Goal: Task Accomplishment & Management: Manage account settings

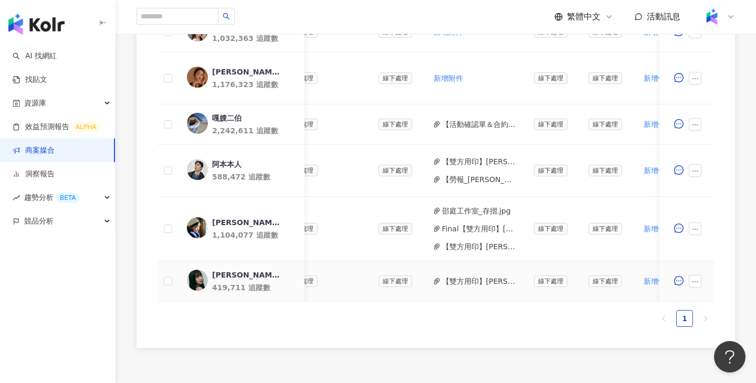
scroll to position [0, 340]
click at [462, 284] on button "【雙方用印】蘿倫_PJ0001574 Loreal_ACD_SKC_EC_momo_2025Q3_KOL+授權權.pdf" at bounding box center [475, 282] width 75 height 12
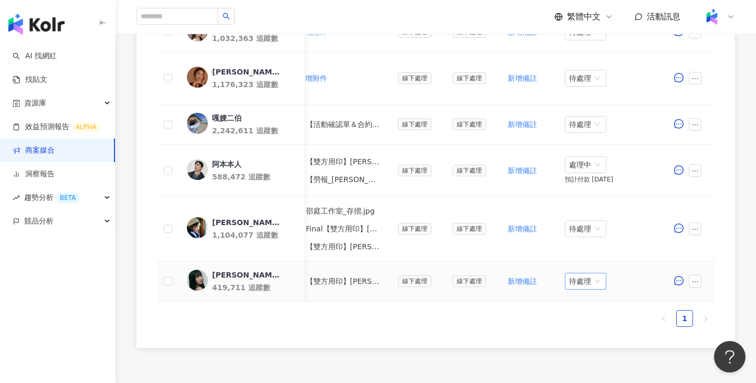
click at [590, 276] on span "待處理" at bounding box center [585, 281] width 33 height 16
click at [588, 320] on div "處理中" at bounding box center [585, 321] width 29 height 12
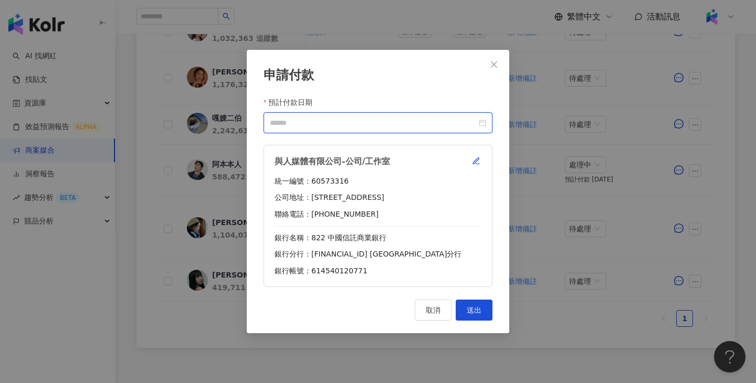
click at [440, 126] on input "預計付款日期" at bounding box center [373, 123] width 207 height 12
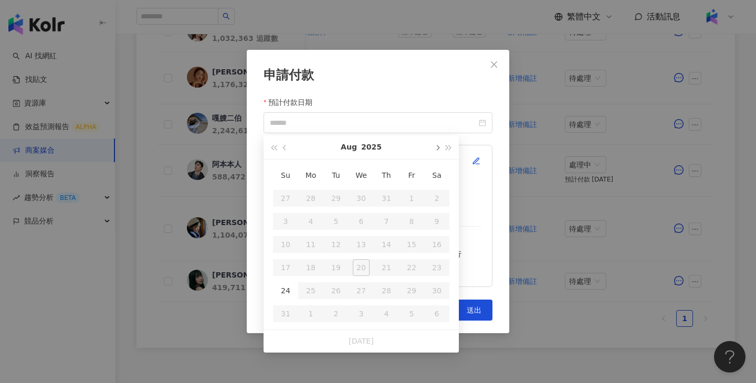
click at [437, 153] on button "button" at bounding box center [437, 147] width 12 height 24
type input "**********"
click at [368, 218] on div "10" at bounding box center [361, 221] width 17 height 17
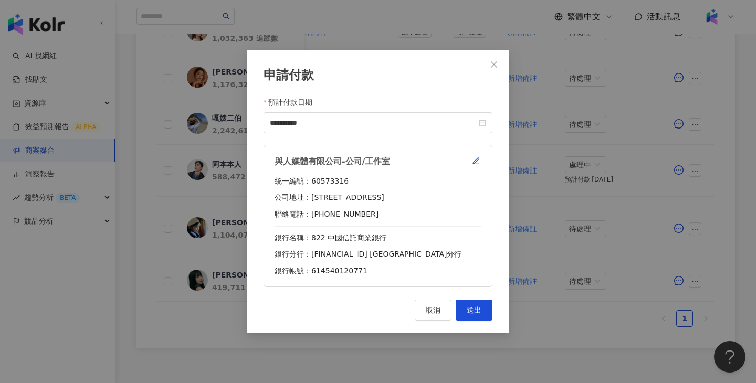
click at [481, 161] on div "與人媒體有限公司-公司/工作室 統一編號：60573316 公司地址：新北市林口區文化二路一段390號5樓 聯絡電話：0931882069 銀行名稱：822 …" at bounding box center [377, 216] width 229 height 142
click at [479, 161] on icon "button" at bounding box center [476, 161] width 8 height 8
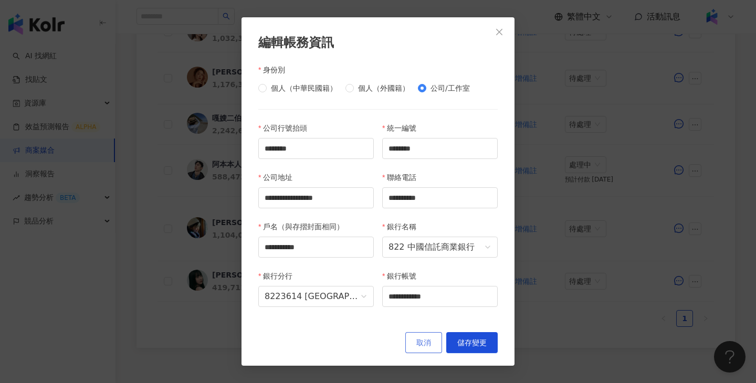
click at [426, 344] on span "取消" at bounding box center [423, 343] width 15 height 8
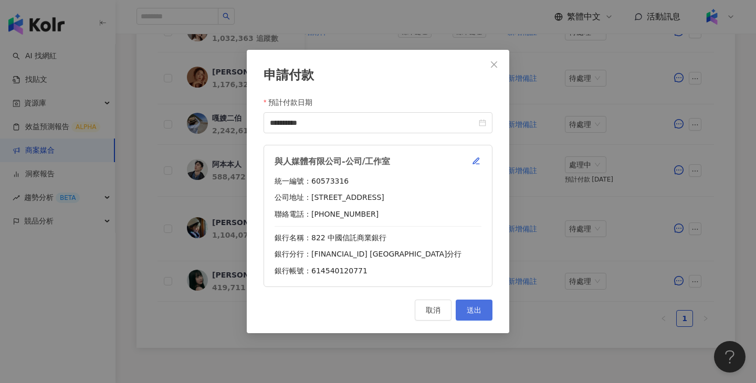
click at [470, 310] on span "送出" at bounding box center [474, 310] width 15 height 8
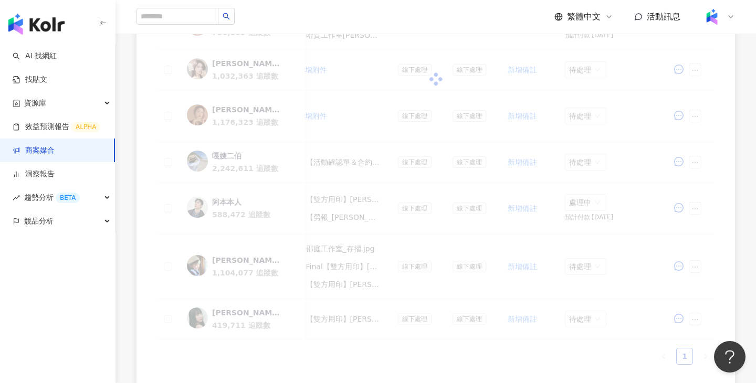
scroll to position [424, 0]
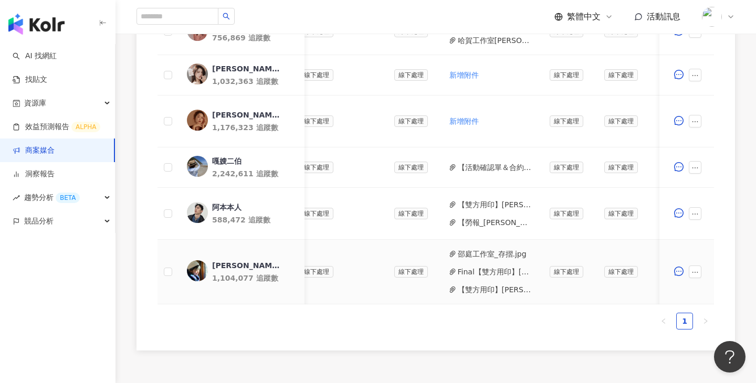
scroll to position [0, 360]
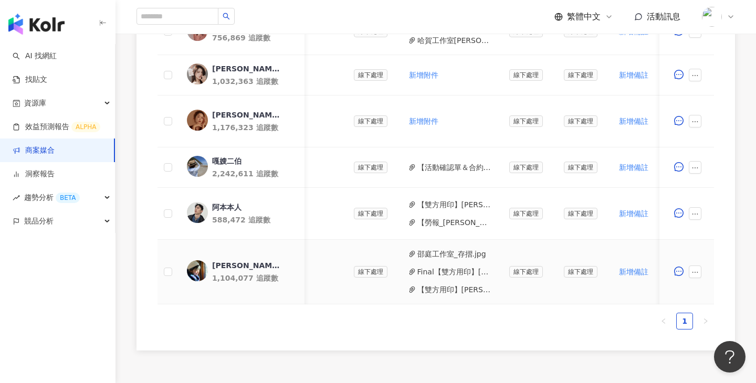
click at [469, 270] on button "Final【雙方用印】[PERSON_NAME]_PJ0001574 Loreal_ACD_SKC_EC_momo_2025Q3_KOL+授權.pdf" at bounding box center [454, 272] width 75 height 12
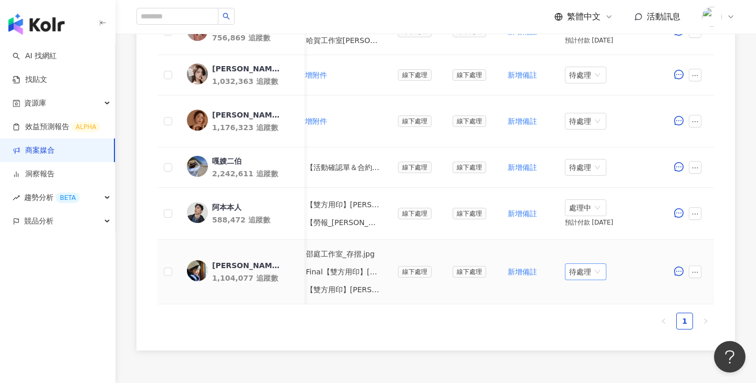
click at [578, 267] on span "待處理" at bounding box center [585, 272] width 33 height 16
click at [588, 306] on div "處理中" at bounding box center [585, 311] width 29 height 12
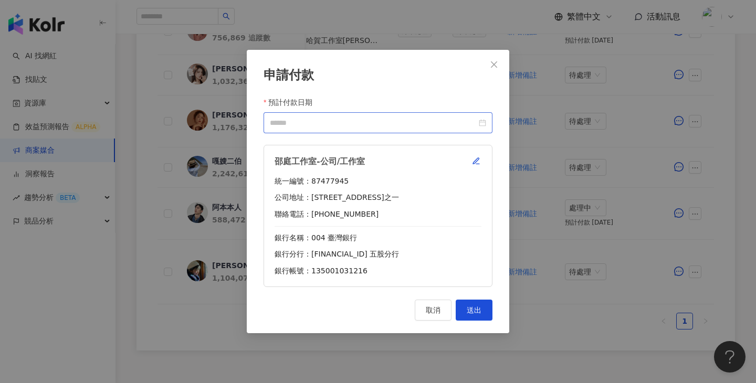
click at [431, 117] on div at bounding box center [377, 122] width 229 height 21
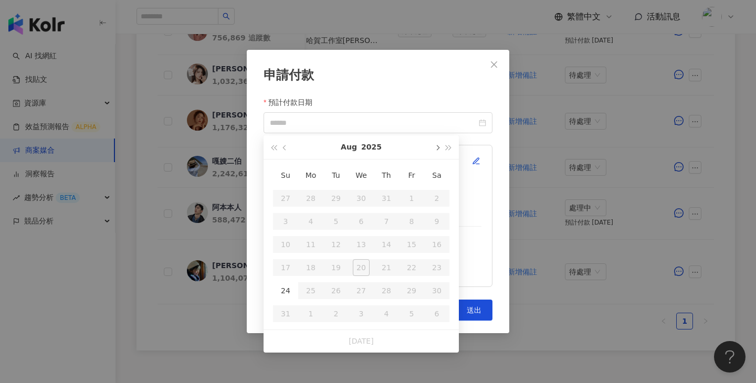
click at [437, 147] on span "button" at bounding box center [436, 147] width 5 height 5
type input "**********"
click at [359, 216] on div "10" at bounding box center [361, 221] width 17 height 17
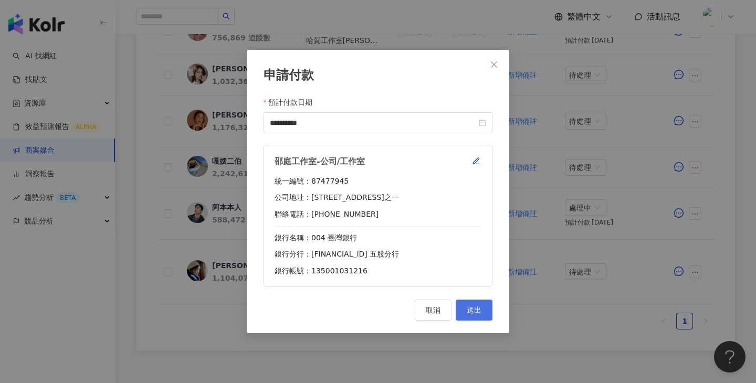
click at [477, 307] on span "送出" at bounding box center [474, 310] width 15 height 8
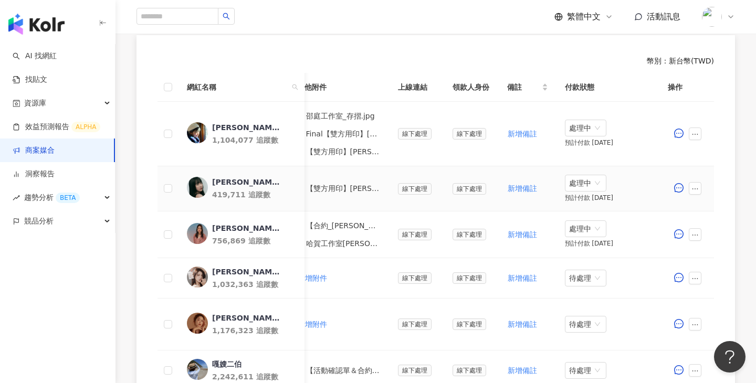
scroll to position [193, 0]
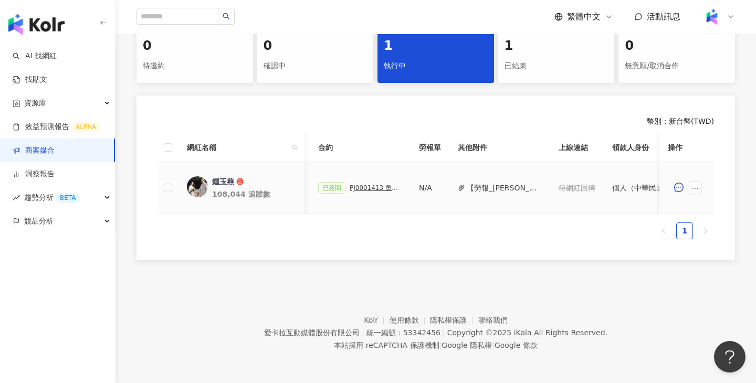
scroll to position [0, 289]
click at [489, 185] on button "【勞報_鍾玉燕】PJ0001413 奧汀整合行銷 _ 勝昌固關四珍母檔網紅行銷專案 2025Q2(1).pdf" at bounding box center [503, 188] width 75 height 12
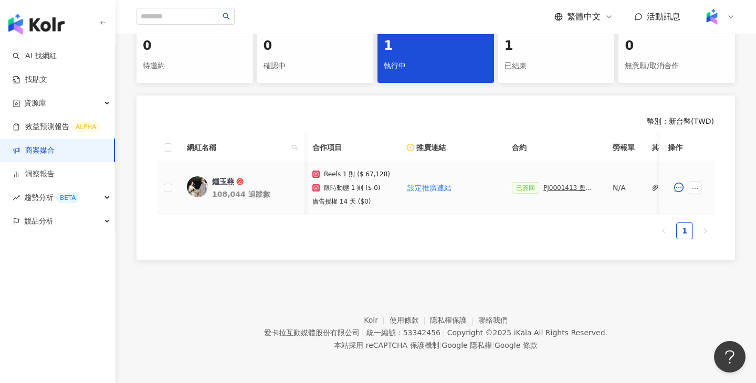
scroll to position [0, 265]
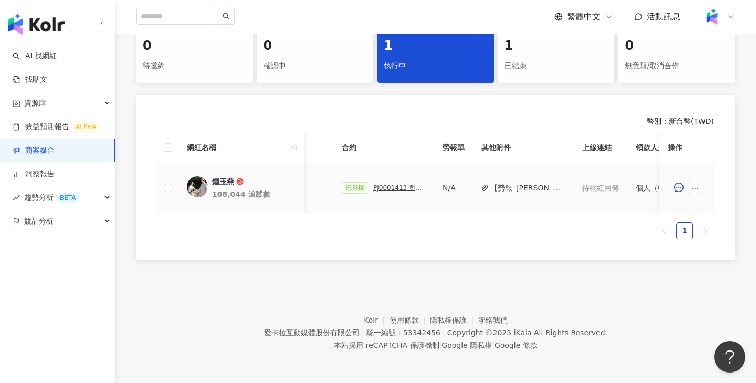
click at [400, 185] on div "PJ0001413 奧汀整合行銷 _ 勝昌固關四珍母檔網紅行銷專案 2025Q2_活動確認單" at bounding box center [399, 187] width 52 height 7
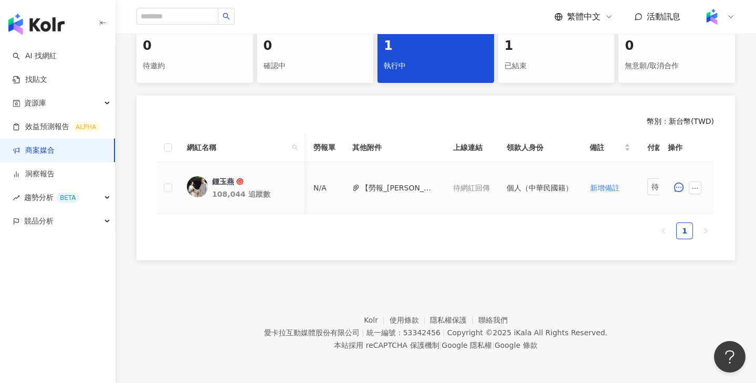
scroll to position [0, 476]
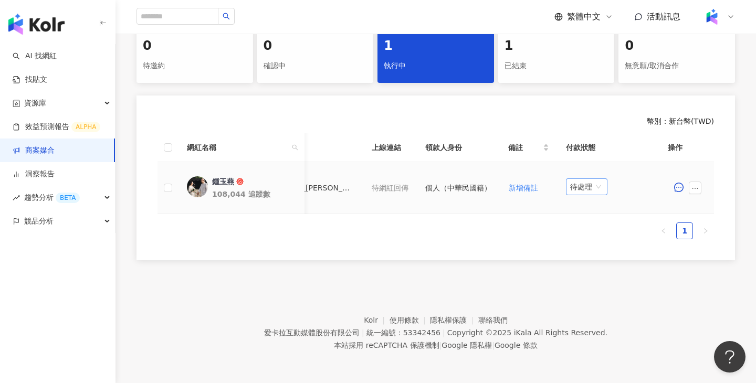
click at [595, 189] on span "待處理" at bounding box center [586, 187] width 33 height 16
click at [584, 224] on div "處理中" at bounding box center [585, 226] width 29 height 12
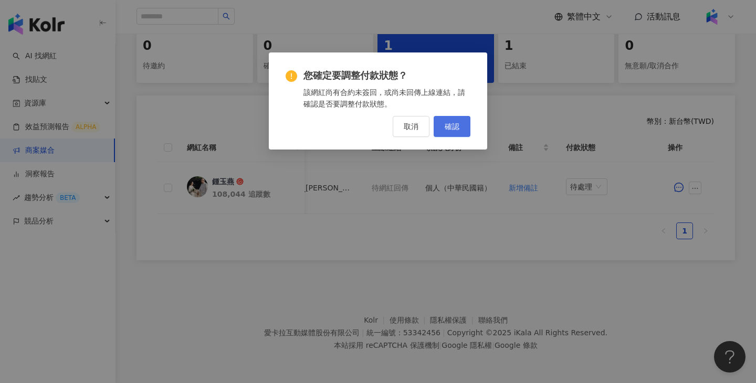
click at [454, 123] on span "確認" at bounding box center [452, 126] width 15 height 8
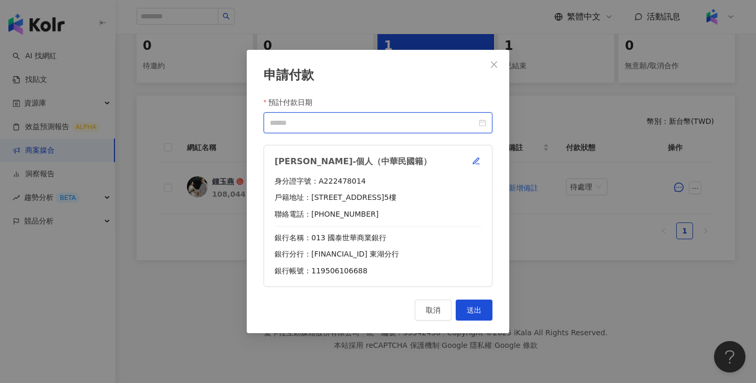
click at [405, 121] on input "預計付款日期" at bounding box center [373, 123] width 207 height 12
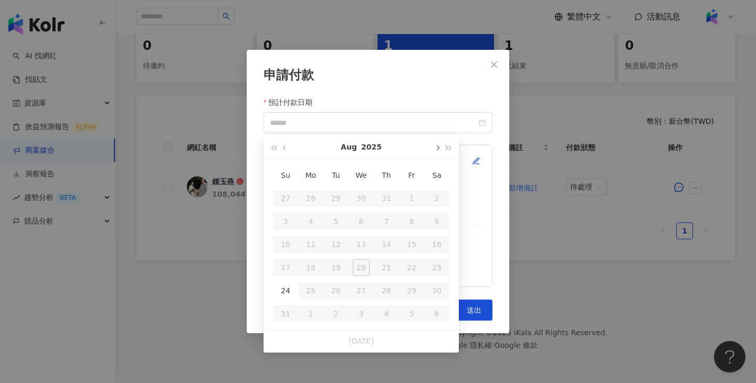
click at [436, 147] on span "button" at bounding box center [436, 147] width 5 height 5
type input "**********"
click at [366, 218] on div "10" at bounding box center [361, 221] width 17 height 17
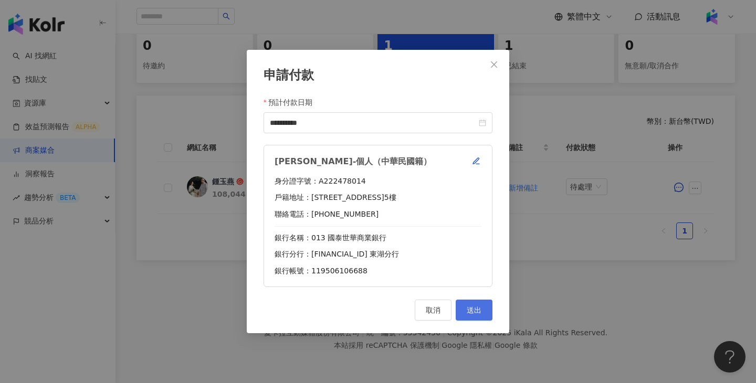
click at [483, 305] on button "送出" at bounding box center [474, 310] width 37 height 21
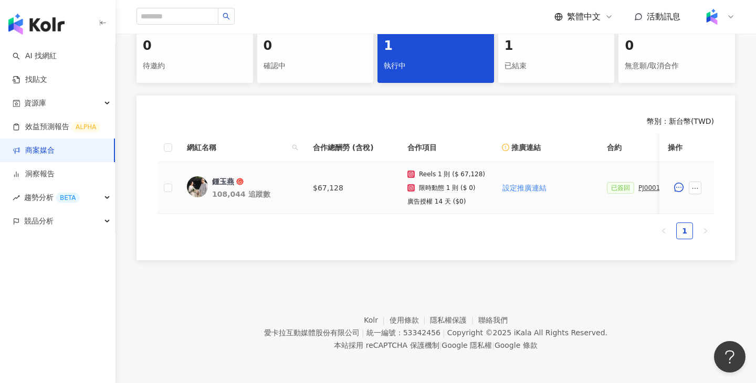
scroll to position [0, 445]
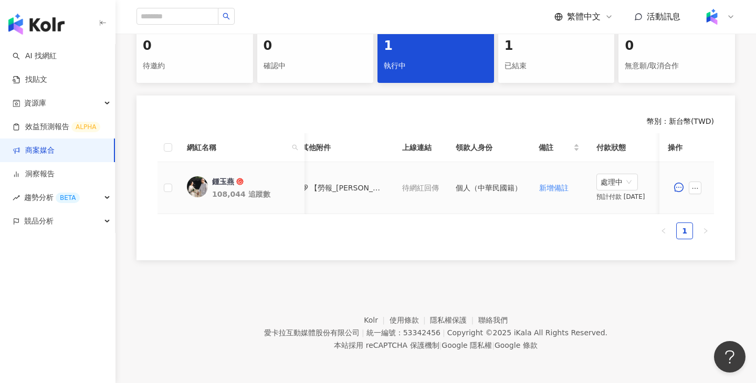
click at [342, 186] on button "【勞報_鍾玉燕】PJ0001413 奧汀整合行銷 _ 勝昌固關四珍母檔網紅行銷專案 2025Q2(1).pdf" at bounding box center [347, 188] width 75 height 12
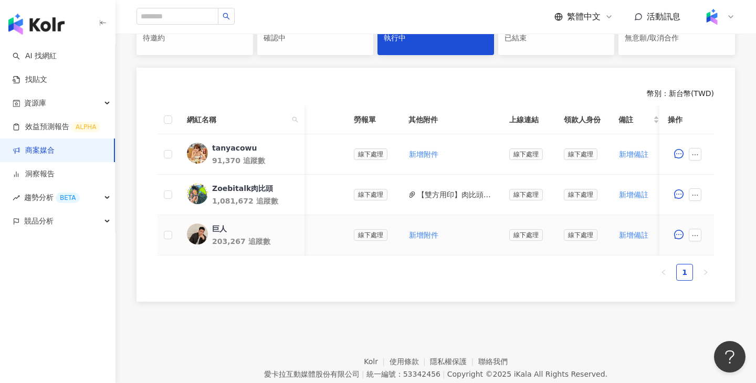
scroll to position [0, 462]
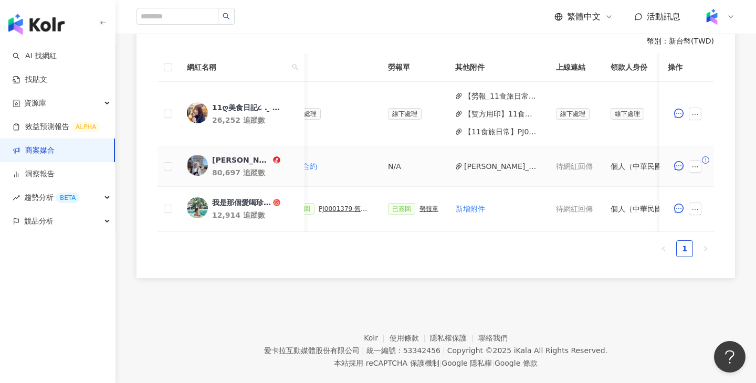
scroll to position [0, 350]
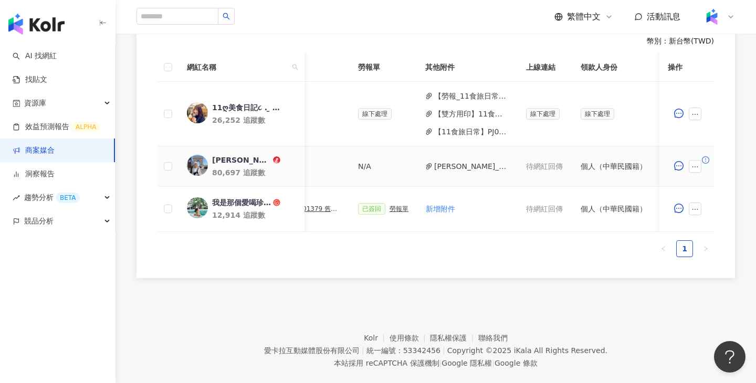
click at [467, 165] on button "[PERSON_NAME]_舊振南.pdf" at bounding box center [471, 167] width 75 height 12
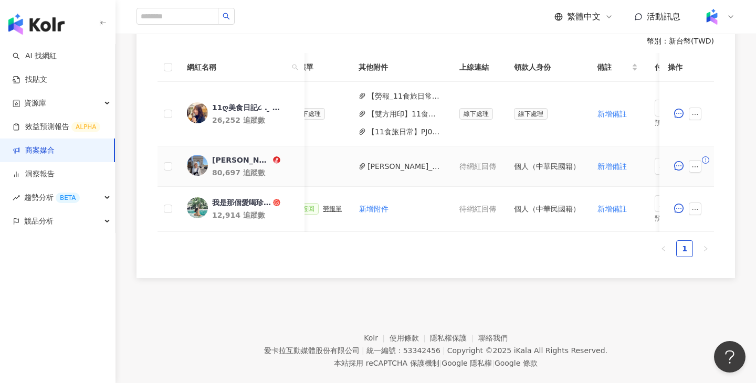
scroll to position [0, 417]
click at [411, 170] on button "[PERSON_NAME]_舊振南.pdf" at bounding box center [404, 167] width 75 height 12
click at [698, 168] on icon "ellipsis" at bounding box center [694, 166] width 7 height 7
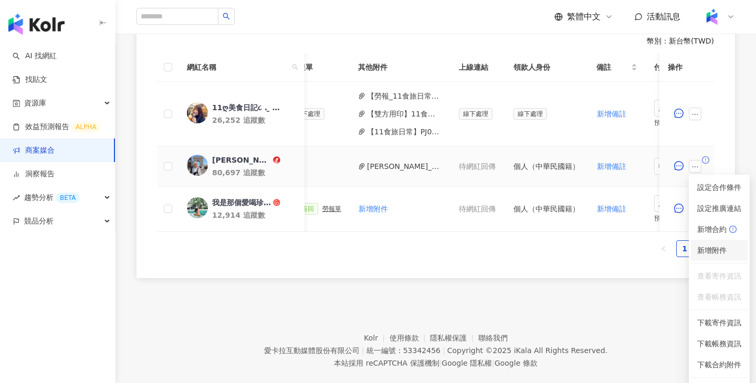
click at [712, 253] on span "新增附件" at bounding box center [711, 250] width 29 height 8
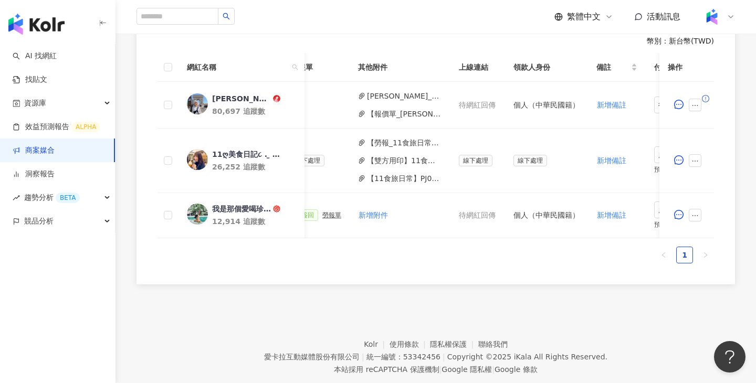
scroll to position [0, 506]
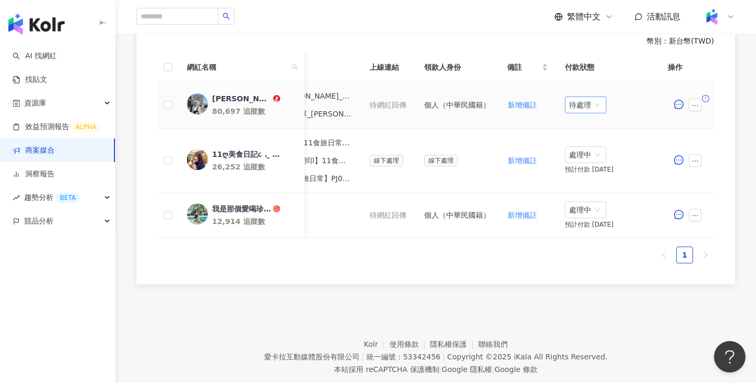
click at [586, 103] on span "待處理" at bounding box center [585, 105] width 33 height 16
click at [586, 143] on div "處理中" at bounding box center [585, 145] width 29 height 12
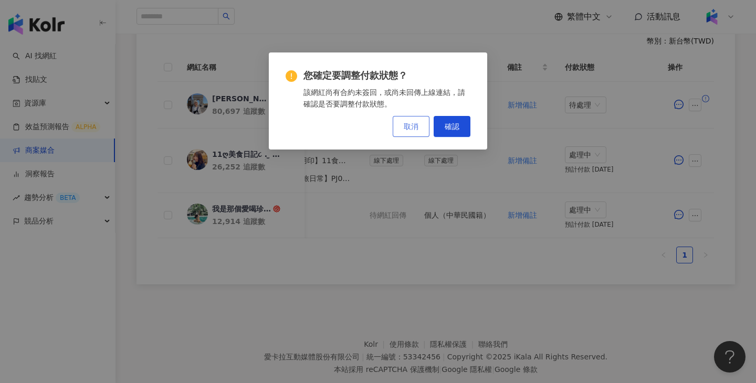
click at [407, 122] on span "取消" at bounding box center [411, 126] width 15 height 8
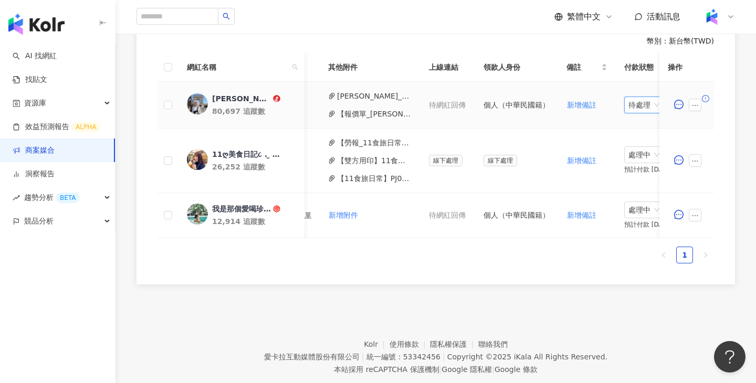
scroll to position [0, 413]
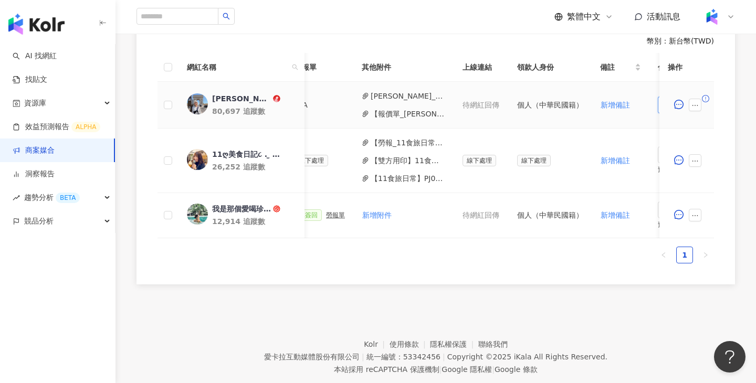
click at [388, 92] on button "陳思彤_舊振南.pdf" at bounding box center [408, 96] width 75 height 12
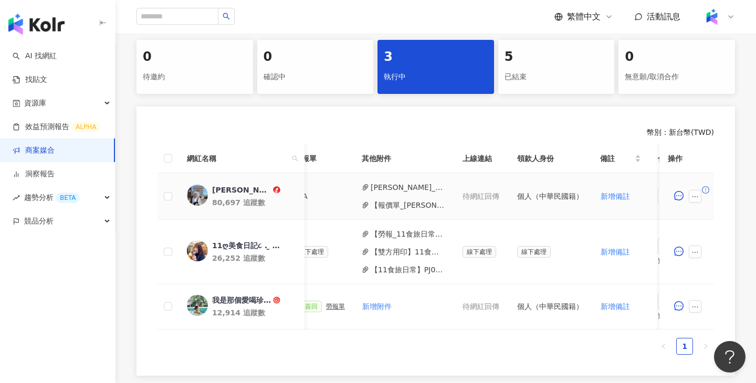
scroll to position [0, 506]
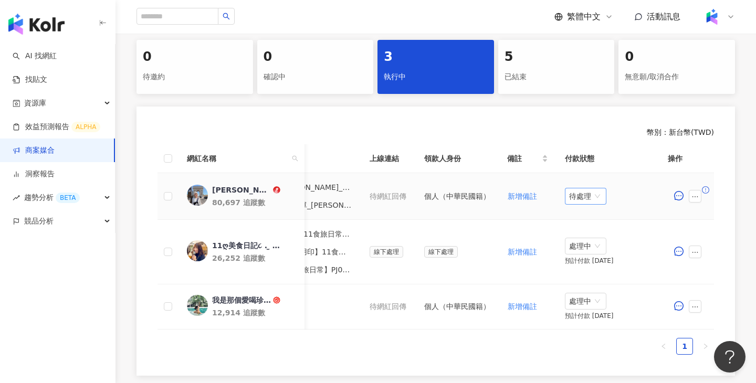
click at [586, 198] on span "待處理" at bounding box center [585, 196] width 33 height 16
click at [584, 235] on div "處理中" at bounding box center [585, 236] width 29 height 12
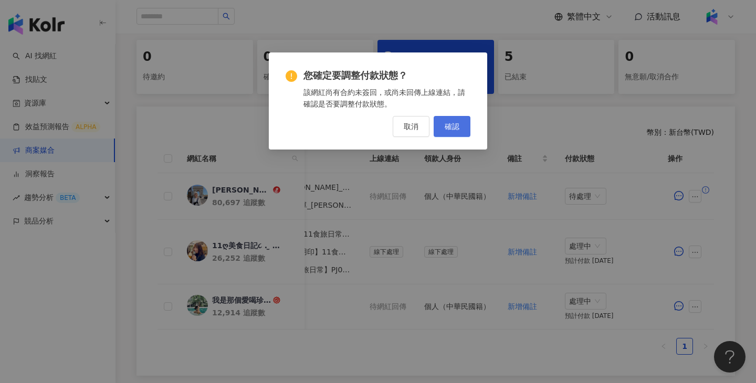
click at [456, 128] on span "確認" at bounding box center [452, 126] width 15 height 8
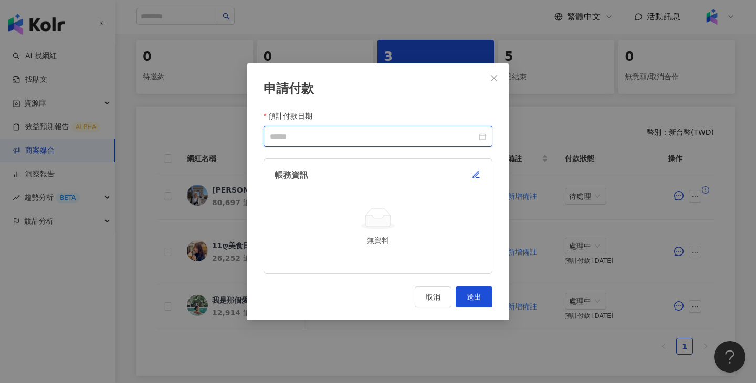
click at [344, 133] on input "預計付款日期" at bounding box center [373, 137] width 207 height 12
click at [477, 134] on div at bounding box center [378, 137] width 216 height 12
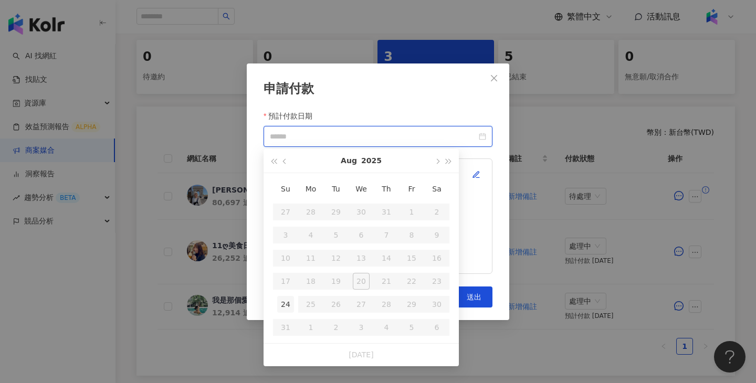
type input "**********"
click at [284, 303] on div "24" at bounding box center [285, 304] width 17 height 17
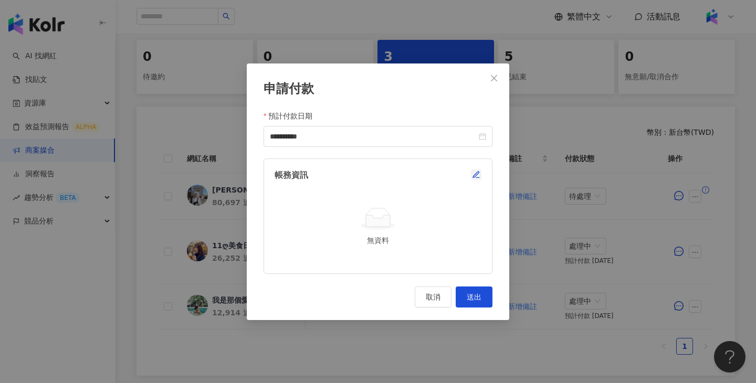
click at [479, 175] on icon "button" at bounding box center [476, 175] width 8 height 8
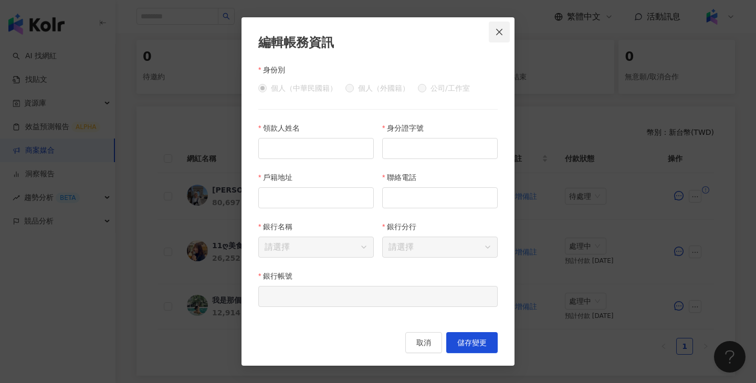
click at [497, 31] on icon "close" at bounding box center [499, 32] width 8 height 8
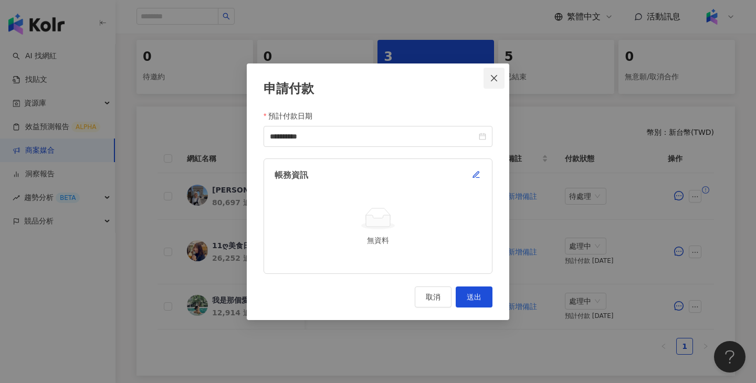
click at [498, 76] on icon "close" at bounding box center [494, 78] width 8 height 8
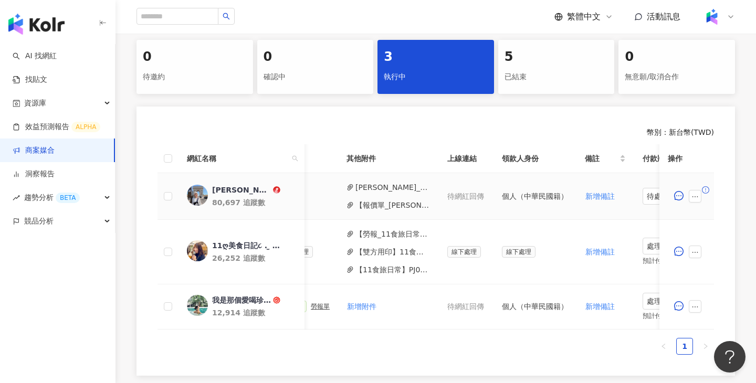
scroll to position [0, 453]
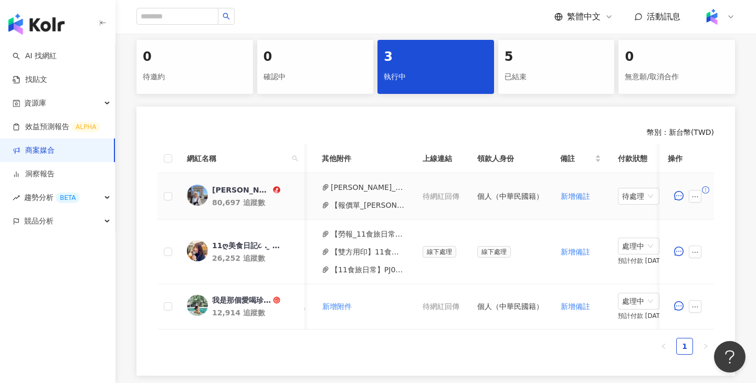
click at [377, 189] on button "[PERSON_NAME]_舊振南.pdf" at bounding box center [368, 188] width 75 height 12
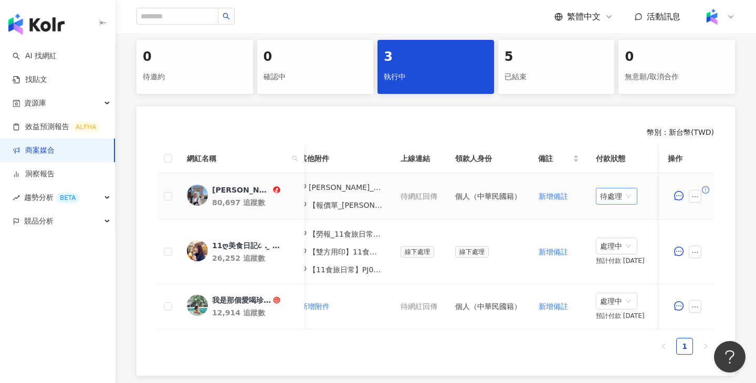
click at [625, 193] on span "待處理" at bounding box center [616, 196] width 33 height 16
click at [614, 237] on div "處理中" at bounding box center [616, 236] width 29 height 12
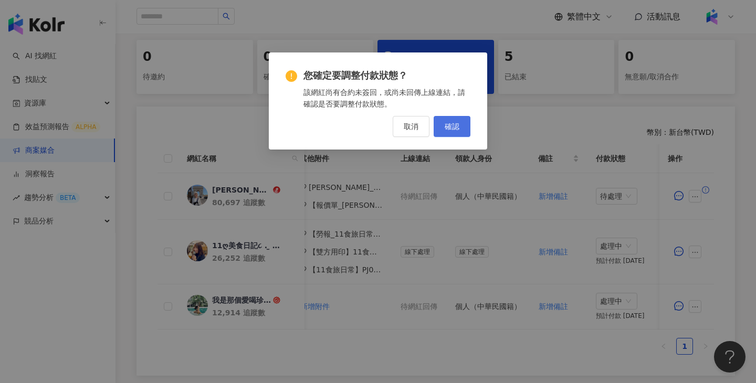
click at [455, 130] on span "確認" at bounding box center [452, 126] width 15 height 8
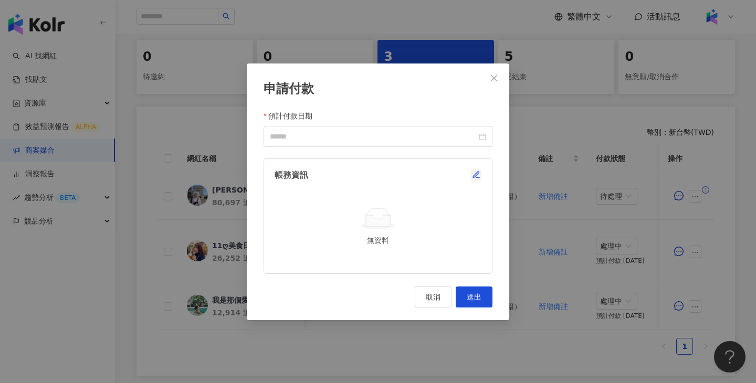
click at [477, 172] on icon "button" at bounding box center [476, 175] width 8 height 8
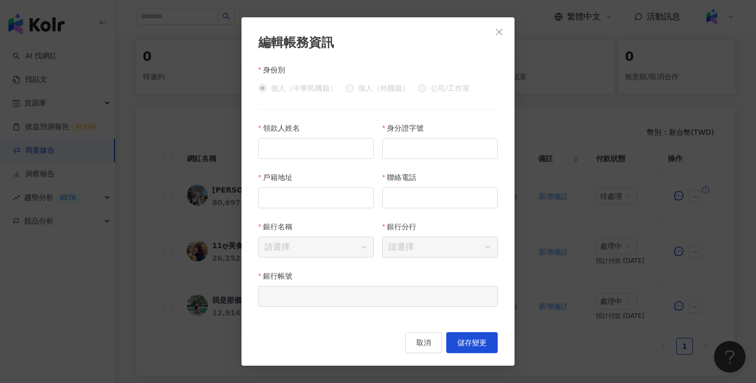
click at [179, 175] on div "編輯帳務資訊 身份別 個人（中華民國籍） 個人（[DEMOGRAPHIC_DATA]） 公司/工作室 領款人姓名 身分證字號 戶籍地址 聯絡電話 銀行名稱 請…" at bounding box center [378, 191] width 756 height 383
click at [427, 343] on span "取消" at bounding box center [423, 343] width 15 height 8
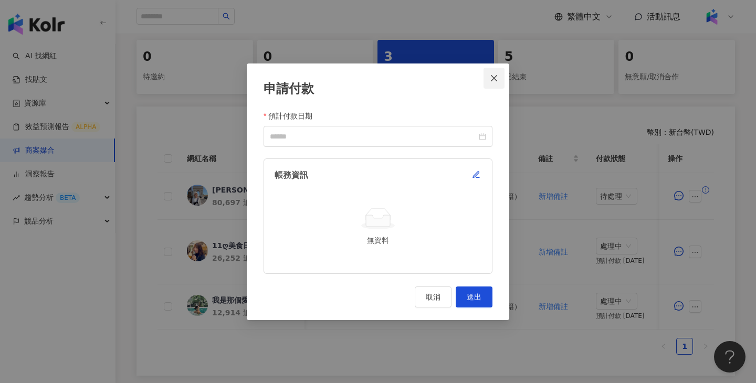
click at [497, 76] on icon "close" at bounding box center [494, 78] width 8 height 8
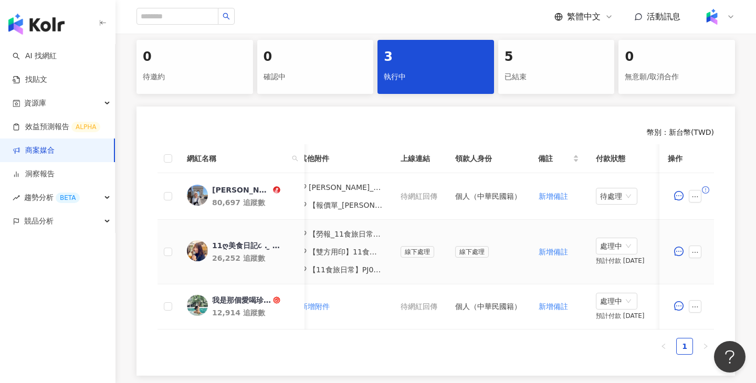
scroll to position [217, 0]
click at [224, 162] on th "網紅名稱" at bounding box center [241, 158] width 126 height 29
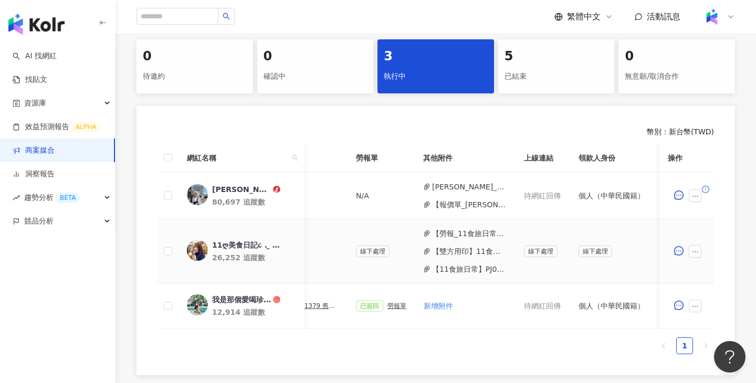
scroll to position [0, 506]
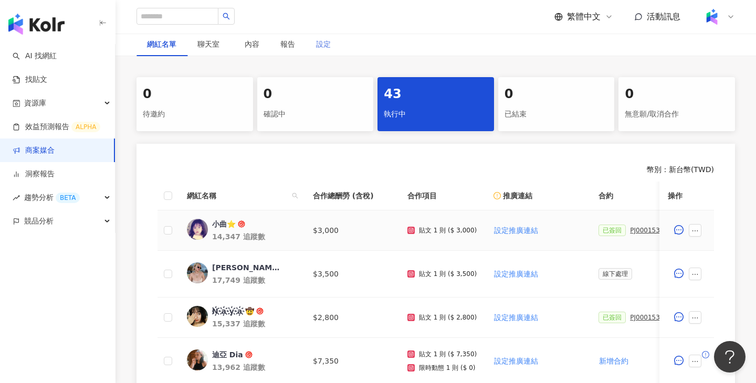
scroll to position [213, 0]
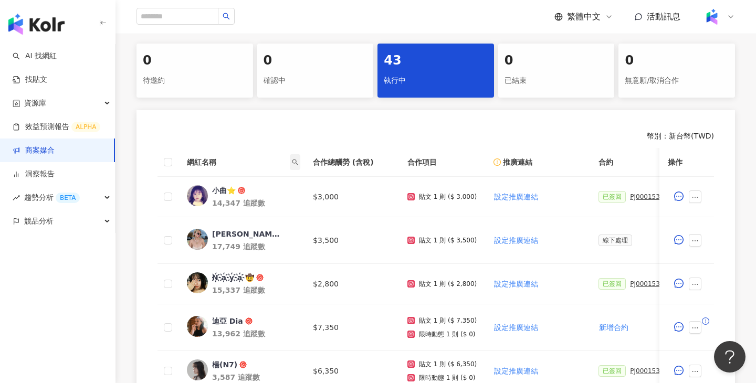
click at [294, 159] on icon "search" at bounding box center [295, 162] width 6 height 6
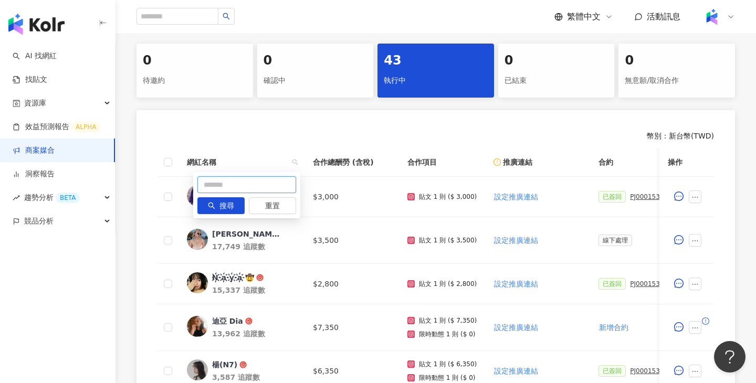
click at [259, 187] on input "text" at bounding box center [246, 184] width 99 height 17
paste input "***"
type input "***"
click at [220, 205] on span "搜尋" at bounding box center [226, 206] width 15 height 17
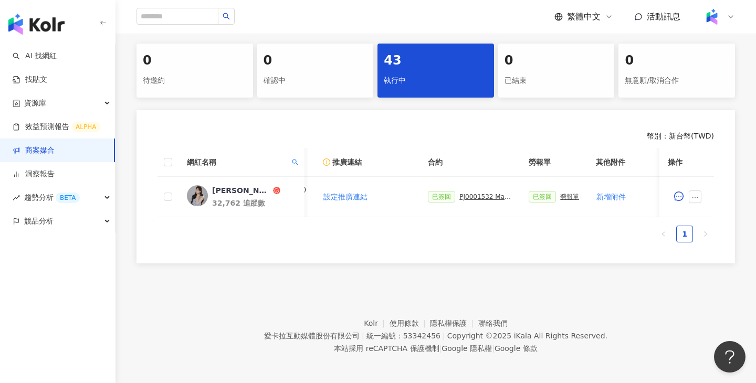
scroll to position [0, 233]
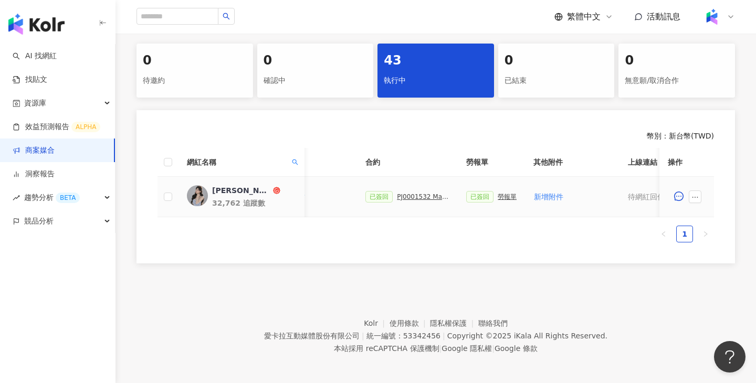
click at [405, 193] on div "PJ0001532 Maybelline_202506_skyhigh_小黑霸眼線液" at bounding box center [423, 196] width 52 height 7
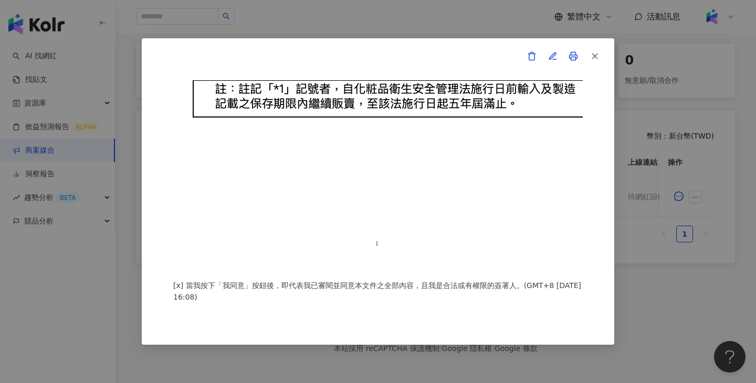
scroll to position [0, 0]
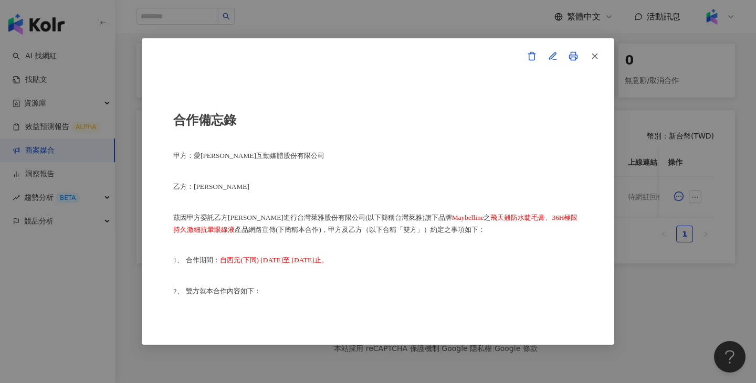
click at [572, 55] on icon at bounding box center [574, 57] width 8 height 4
click at [407, 25] on div "合作備忘錄 甲方：愛卡拉互動媒體股份有限公司 乙方：莊懿暄 茲因甲方委託乙方莊懿暄進行台灣萊雅股份有限公司(以下簡稱台灣萊雅)旗下品牌 Maybelline …" at bounding box center [378, 191] width 756 height 383
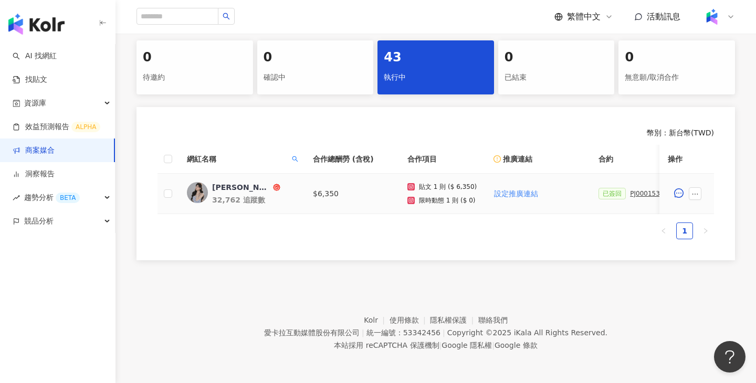
scroll to position [0, 196]
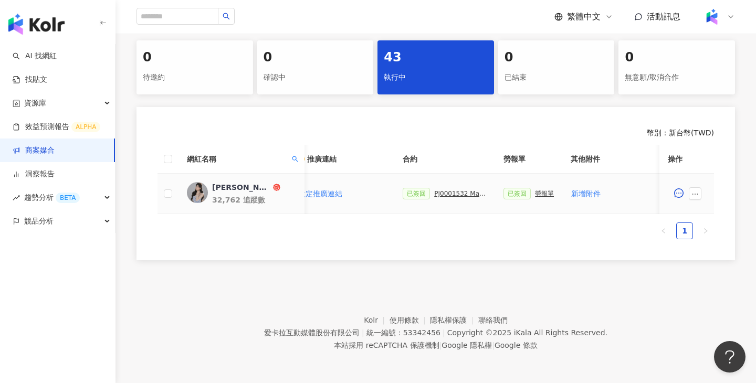
click at [445, 197] on div "PJ0001532 Maybelline_202506_skyhigh_小黑霸眼線液" at bounding box center [460, 193] width 52 height 7
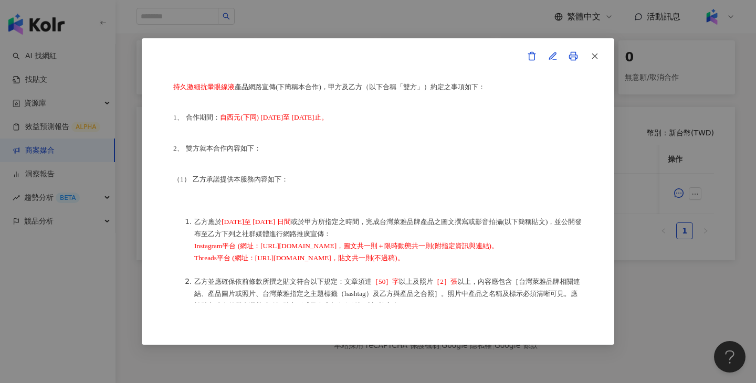
scroll to position [220, 0]
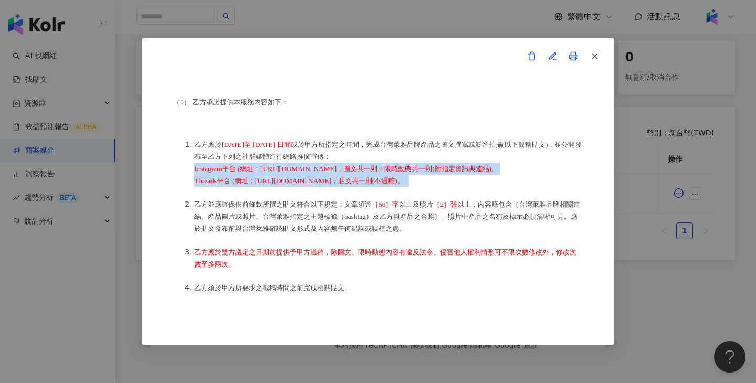
drag, startPoint x: 485, startPoint y: 172, endPoint x: 184, endPoint y: 161, distance: 301.5
click at [184, 161] on ol "乙方應於 2025 年 6 月 30 日至 2025 年 8 月 8 日間 或於甲方所指定之時間，完成台灣萊雅品牌產品之圖文撰寫或影音拍攝(以下簡稱貼文)，並…" at bounding box center [377, 275] width 409 height 297
copy li "Instagram平台 (網址：https://www.instagram.com/xuangely/)，圖文共一則＋限時動態共一則(附指定資訊與連結)。 T…"
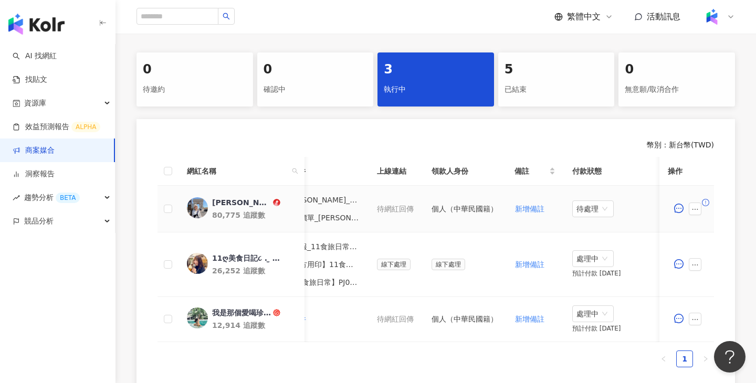
scroll to position [0, 497]
click at [598, 216] on div "待處理" at bounding box center [594, 209] width 41 height 17
click at [594, 245] on div "處理中" at bounding box center [595, 249] width 29 height 12
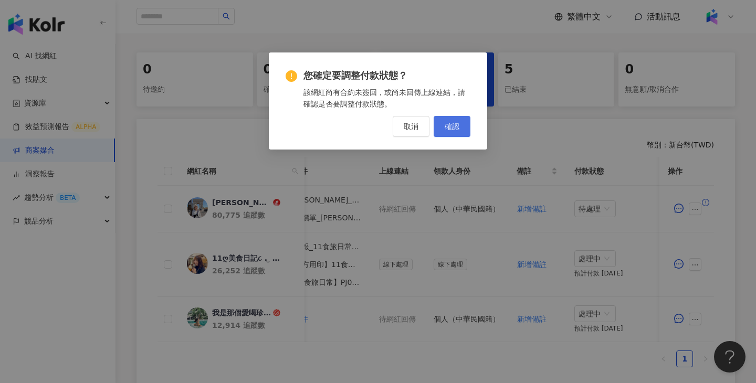
click at [455, 120] on button "確認" at bounding box center [452, 126] width 37 height 21
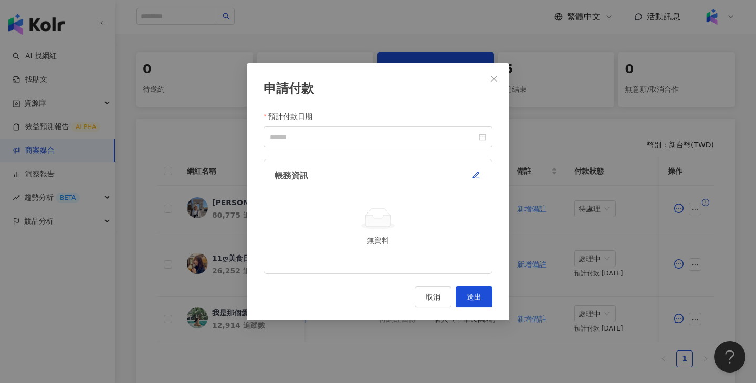
click at [455, 120] on div "您確定要調整付款狀態？ 該網紅尚有合約未簽回，或尚未回傳上線連結，請確認是否要調整付款狀態。 取消 確認" at bounding box center [378, 191] width 756 height 383
click at [472, 171] on icon "button" at bounding box center [476, 175] width 8 height 8
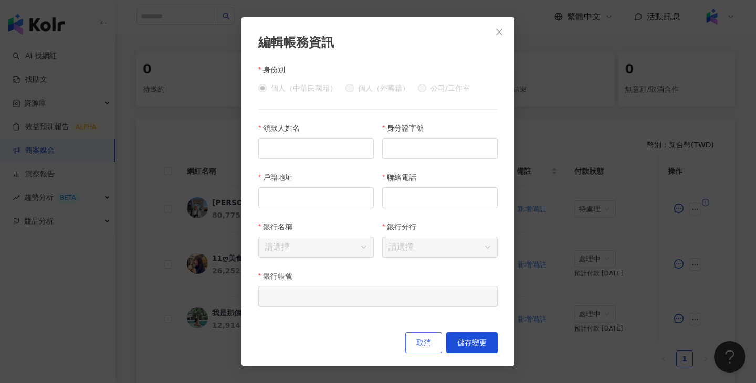
click at [428, 338] on button "取消" at bounding box center [423, 342] width 37 height 21
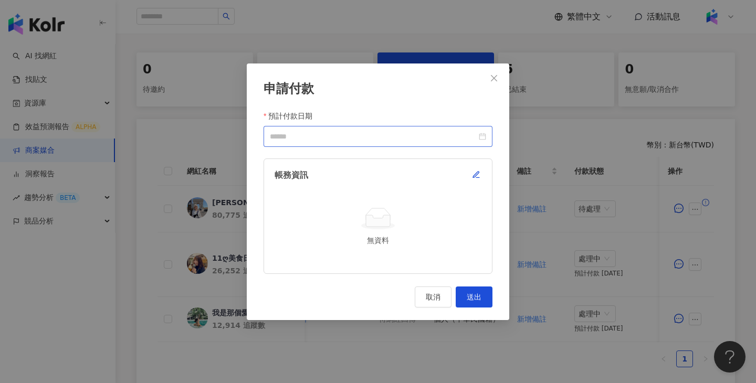
click at [425, 128] on div at bounding box center [377, 136] width 229 height 21
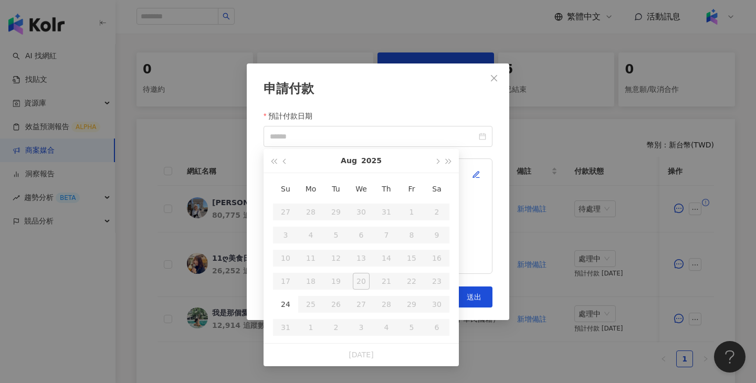
click at [290, 288] on table "Su Mo Tu We Th Fr Sa 27 28 29 30 31 1 2 3 4 5 6 7 8 9 10 11 12 13 14 15 16 17 1…" at bounding box center [361, 258] width 176 height 162
click at [290, 289] on table "Su Mo Tu We Th Fr Sa 27 28 29 30 31 1 2 3 4 5 6 7 8 9 10 11 12 13 14 15 16 17 1…" at bounding box center [361, 258] width 176 height 162
type input "**********"
click at [286, 302] on div "24" at bounding box center [285, 304] width 17 height 17
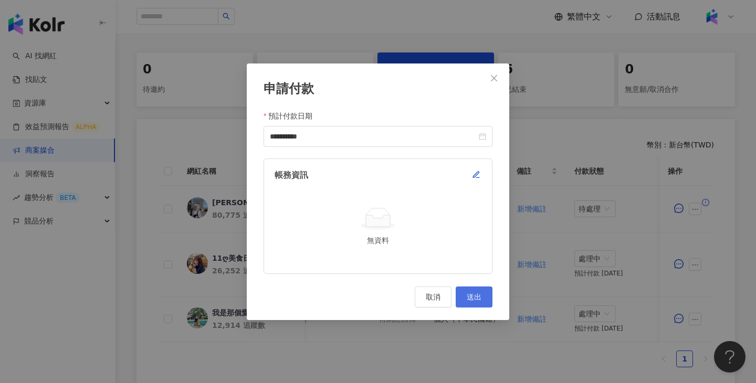
click at [472, 296] on span "送出" at bounding box center [474, 297] width 15 height 8
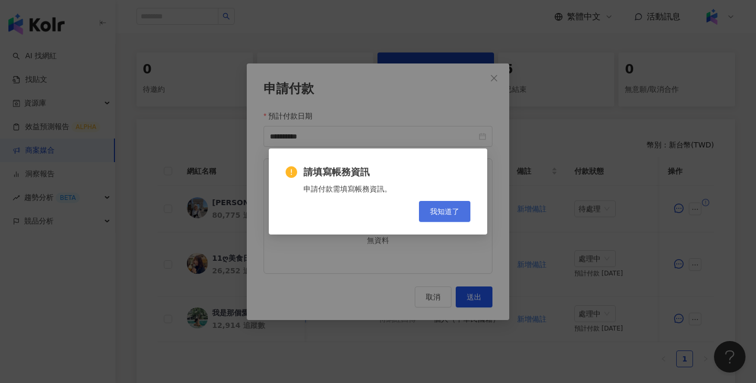
click at [458, 208] on span "我知道了" at bounding box center [444, 211] width 29 height 8
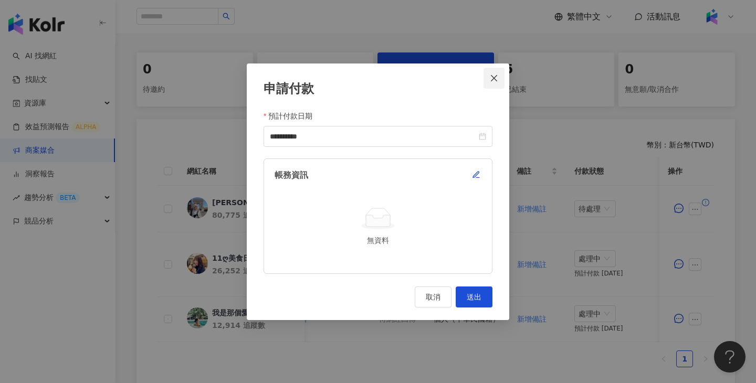
click at [494, 71] on button "Close" at bounding box center [493, 78] width 21 height 21
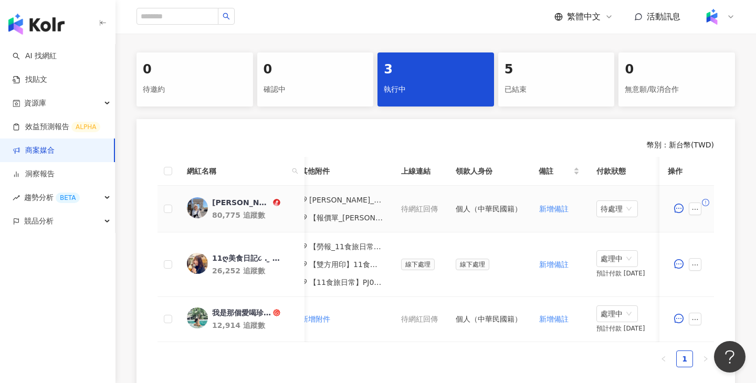
scroll to position [0, 506]
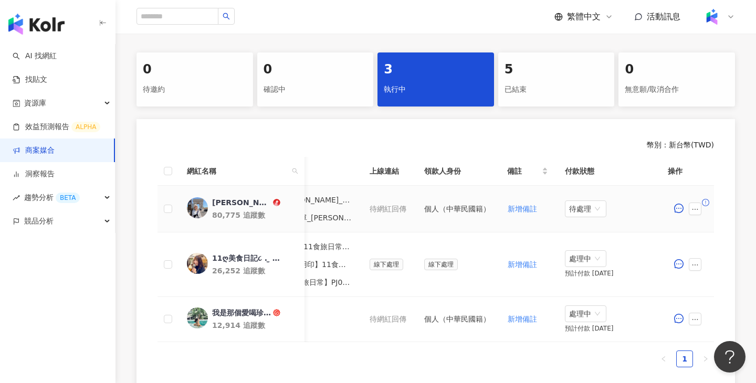
click at [701, 206] on span at bounding box center [697, 209] width 17 height 13
click at [699, 207] on button "button" at bounding box center [695, 209] width 13 height 13
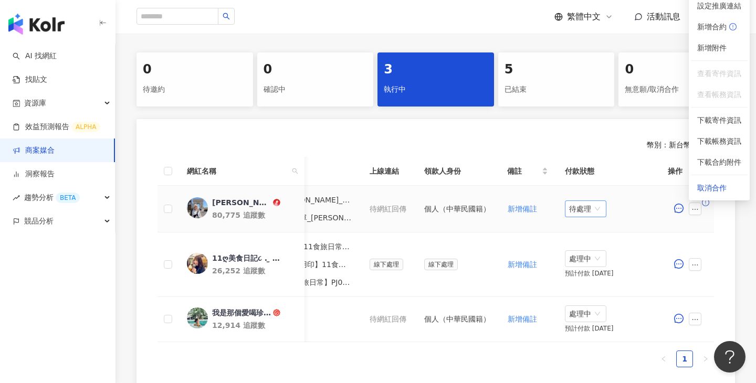
click at [579, 204] on span "待處理" at bounding box center [585, 209] width 33 height 16
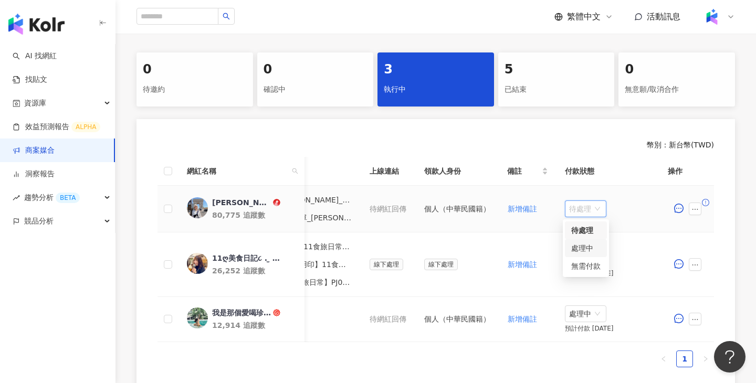
click at [587, 249] on div "處理中" at bounding box center [585, 249] width 29 height 12
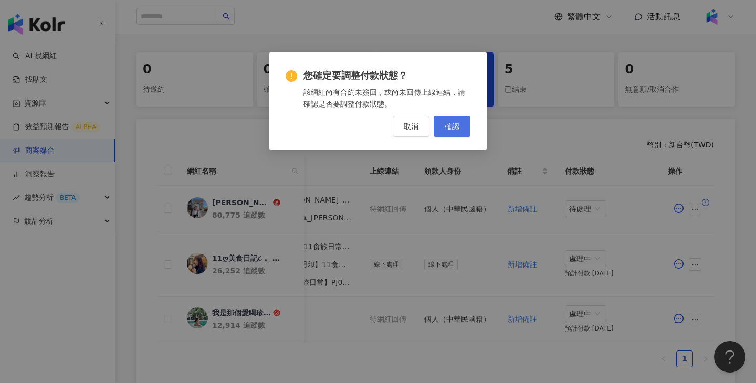
click at [440, 128] on button "確認" at bounding box center [452, 126] width 37 height 21
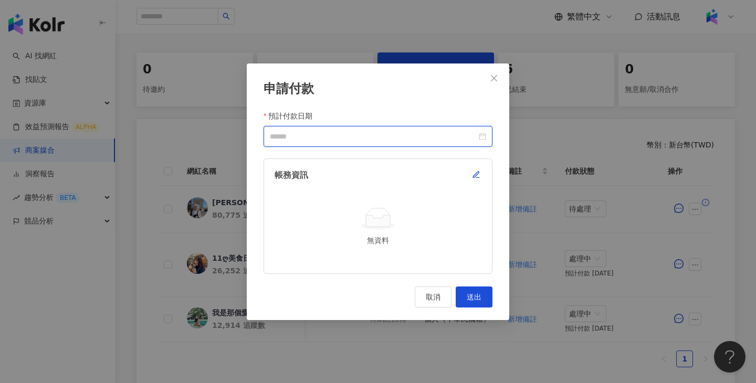
click at [355, 133] on input "預計付款日期" at bounding box center [373, 137] width 207 height 12
